Goal: Use online tool/utility

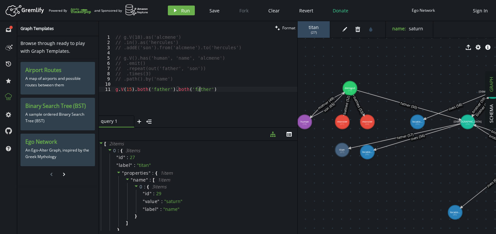
click at [212, 90] on div "// g.V(18).as('alcmene') // .in().as('hercules') // .addE('son').from('alcmene'…" at bounding box center [205, 80] width 183 height 91
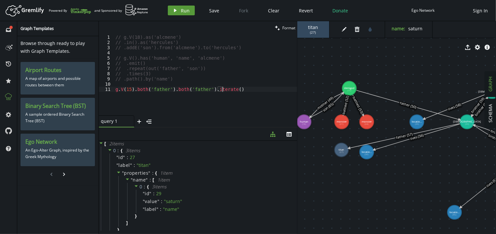
click at [178, 7] on button "play Run" at bounding box center [181, 11] width 27 height 10
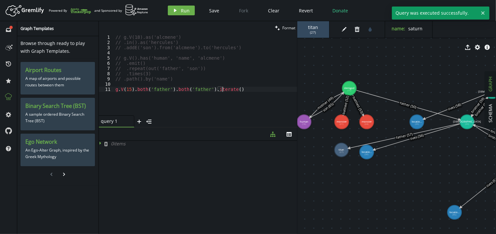
click at [239, 90] on div "// g.V(18).as('alcmene') // .in().as('hercules') // .addE('son').from('alcmene'…" at bounding box center [205, 80] width 183 height 91
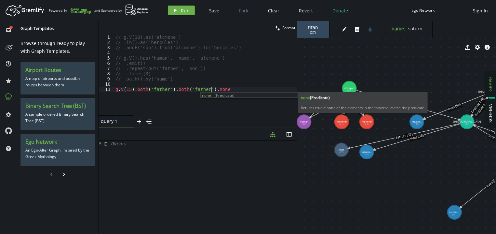
scroll to position [0, 100]
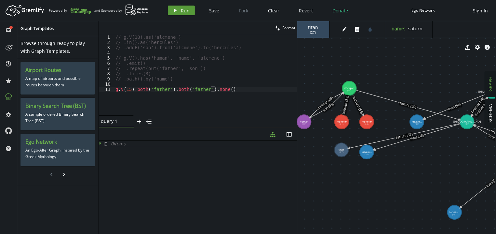
type textarea "g.V(15).both('father').both('father').none()"
click at [183, 11] on span "Run" at bounding box center [185, 10] width 9 height 6
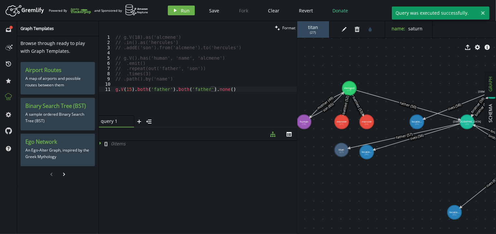
click at [221, 86] on div "// g.V(18).as('alcmene') // .in().as('hercules') // .addE('son').from('alcmene'…" at bounding box center [205, 80] width 183 height 91
click at [221, 87] on div "// g.V(18).as('alcmene') // .in().as('hercules') // .addE('son').from('alcmene'…" at bounding box center [205, 80] width 183 height 91
click at [199, 89] on div "// g.V(18).as('alcmene') // .in().as('hercules') // .addE('son').from('alcmene'…" at bounding box center [205, 80] width 183 height 91
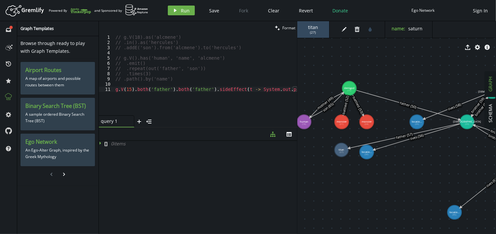
scroll to position [0, 20]
click at [190, 10] on button "play Run" at bounding box center [181, 11] width 27 height 10
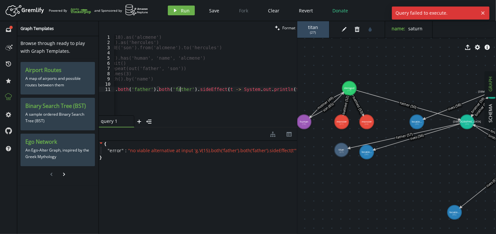
click at [181, 87] on div "// g.V(18).as('alcmene') // .in().as('hercules') // .addE('son').from('alcmene'…" at bounding box center [196, 80] width 203 height 91
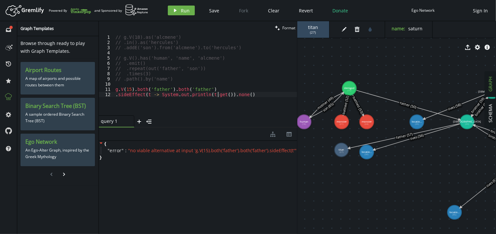
click at [217, 95] on div "// g.V(18).as('alcmene') // .in().as('hercules') // .addE('son').from('alcmene'…" at bounding box center [205, 80] width 183 height 91
click at [216, 94] on div "// g.V(18).as('alcmene') // .in().as('hercules') // .addE('son').from('alcmene'…" at bounding box center [205, 80] width 183 height 91
click at [187, 9] on span "Run" at bounding box center [185, 10] width 9 height 6
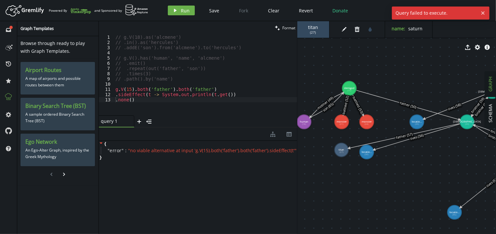
click at [168, 105] on div "// g.V(18).as('alcmene') // .in().as('hercules') // .addE('son').from('alcmene'…" at bounding box center [205, 80] width 183 height 91
click at [155, 93] on div "// g.V(18).as('alcmene') // .in().as('hercules') // .addE('son').from('alcmene'…" at bounding box center [205, 80] width 183 height 91
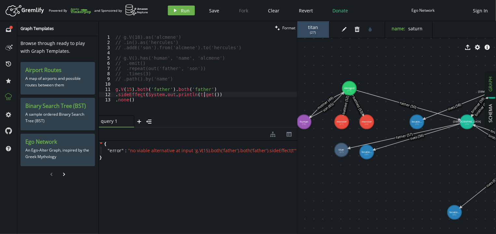
click at [207, 94] on div "// g.V(18).as('alcmene') // .in().as('hercules') // .addE('son').from('alcmene'…" at bounding box center [205, 80] width 183 height 91
click at [233, 94] on div "// g.V(18).as('alcmene') // .in().as('hercules') // .addE('son').from('alcmene'…" at bounding box center [205, 80] width 183 height 91
click at [184, 12] on span "Run" at bounding box center [185, 10] width 9 height 6
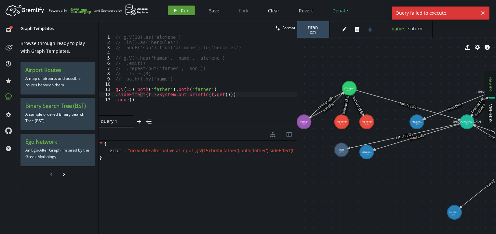
click at [184, 12] on span "Run" at bounding box center [185, 10] width 9 height 6
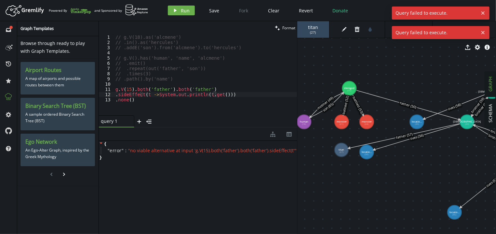
click at [174, 96] on div "// g.V(18).as('alcmene') // .in().as('hercules') // .addE('son').from('alcmene'…" at bounding box center [205, 80] width 183 height 91
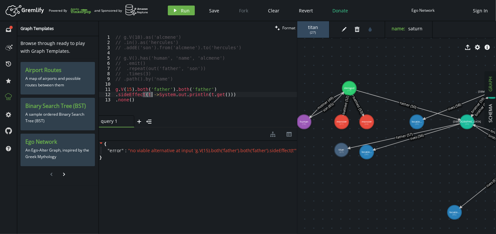
drag, startPoint x: 144, startPoint y: 93, endPoint x: 152, endPoint y: 93, distance: 8.5
click at [152, 93] on div "// g.V(18).as('alcmene') // .in().as('hercules') // .addE('son').from('alcmene'…" at bounding box center [205, 80] width 183 height 91
drag, startPoint x: 204, startPoint y: 96, endPoint x: 184, endPoint y: 96, distance: 20.2
click at [184, 96] on div "// g.V(18).as('alcmene') // .in().as('hercules') // .addE('son').from('alcmene'…" at bounding box center [205, 80] width 183 height 91
click at [182, 10] on span "Run" at bounding box center [185, 10] width 9 height 6
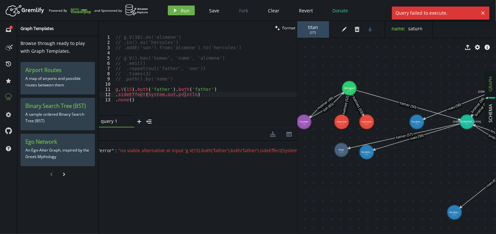
scroll to position [0, 0]
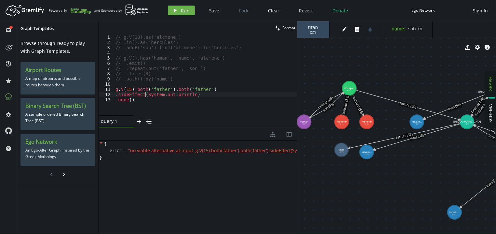
click at [146, 94] on div "// g.V(18).as('alcmene') // .in().as('hercules') // .addE('son').from('alcmene'…" at bounding box center [205, 80] width 183 height 91
click at [171, 95] on div "// g.V(18).as('alcmene') // .in().as('hercules') // .addE('son').from('alcmene'…" at bounding box center [205, 80] width 183 height 91
click at [175, 7] on button "play Run" at bounding box center [181, 11] width 27 height 10
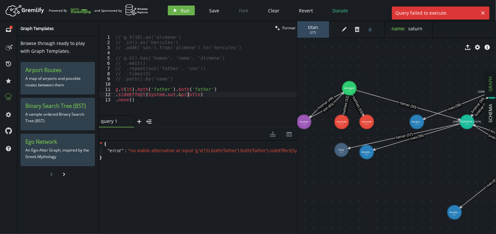
click at [205, 96] on div "// g.V(18).as('alcmene') // .in().as('hercules') // .addE('son').from('alcmene'…" at bounding box center [205, 80] width 183 height 91
drag, startPoint x: 205, startPoint y: 96, endPoint x: 119, endPoint y: 95, distance: 85.6
click at [119, 95] on div "// g.V(18).as('alcmene') // .in().as('hercules') // .addE('son').from('alcmene'…" at bounding box center [205, 80] width 183 height 91
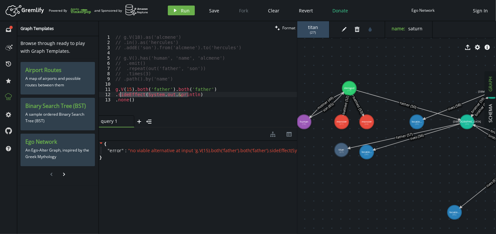
type textarea "."
type textarea "g.V(15).both('father').both('father')"
click at [183, 13] on span "Run" at bounding box center [185, 10] width 9 height 6
